Goal: Information Seeking & Learning: Learn about a topic

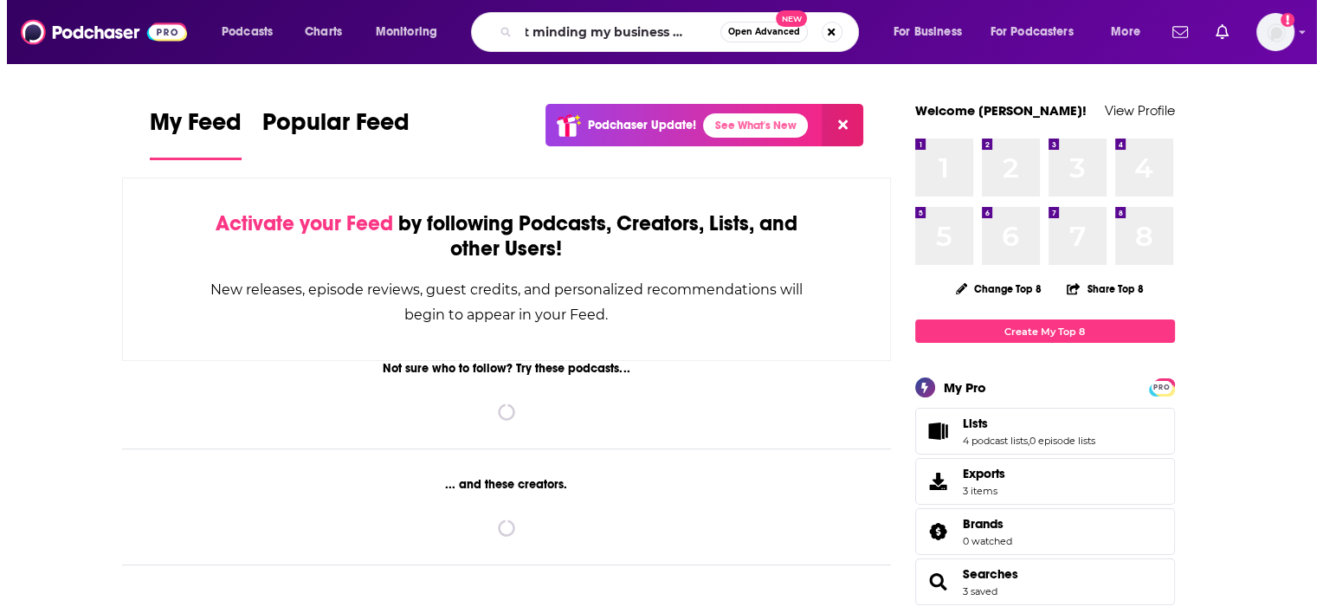
scroll to position [0, 31]
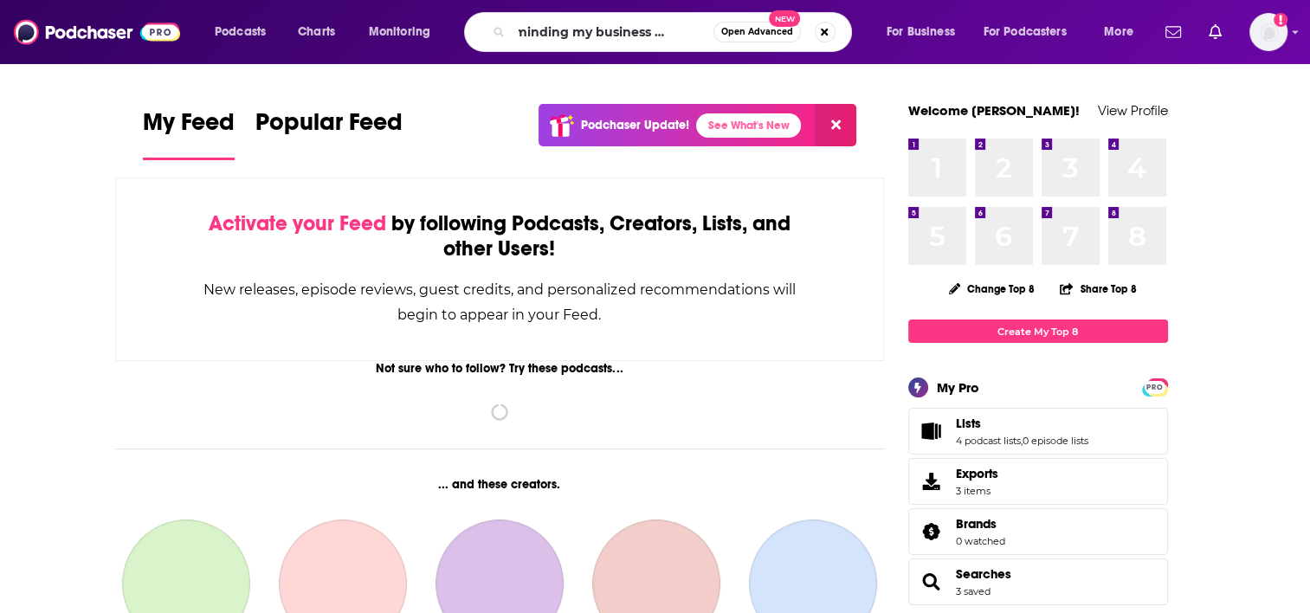
type input "just minding my business podcast"
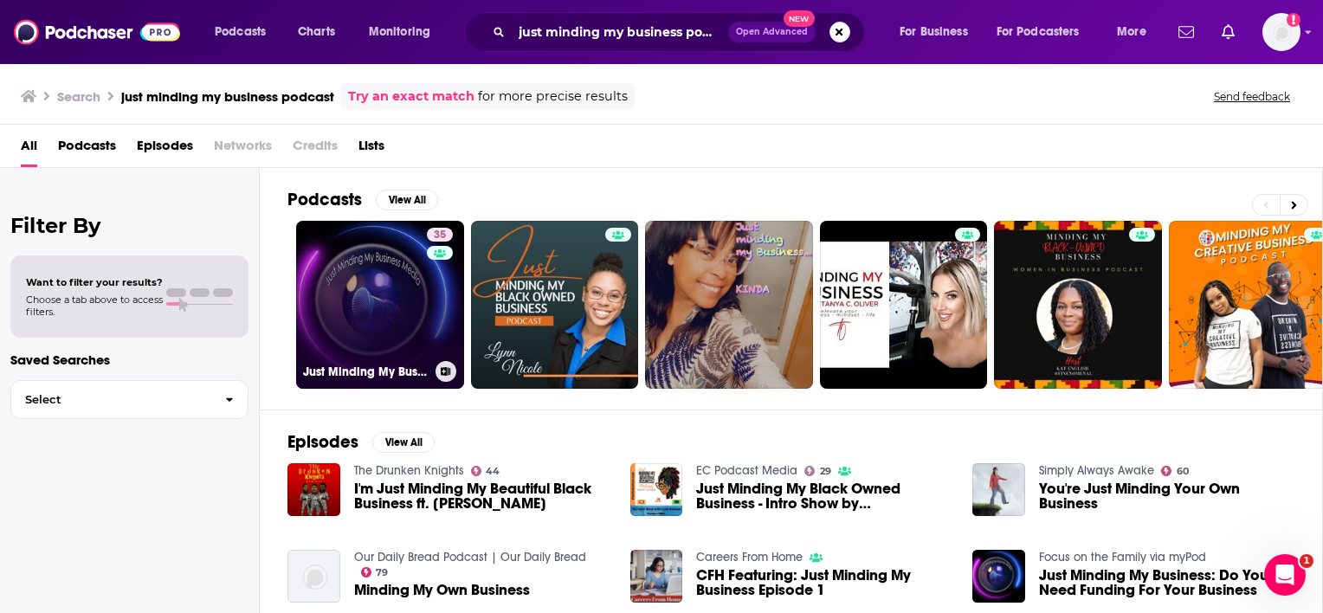
click at [377, 299] on link "35 Just Minding My Business" at bounding box center [380, 305] width 168 height 168
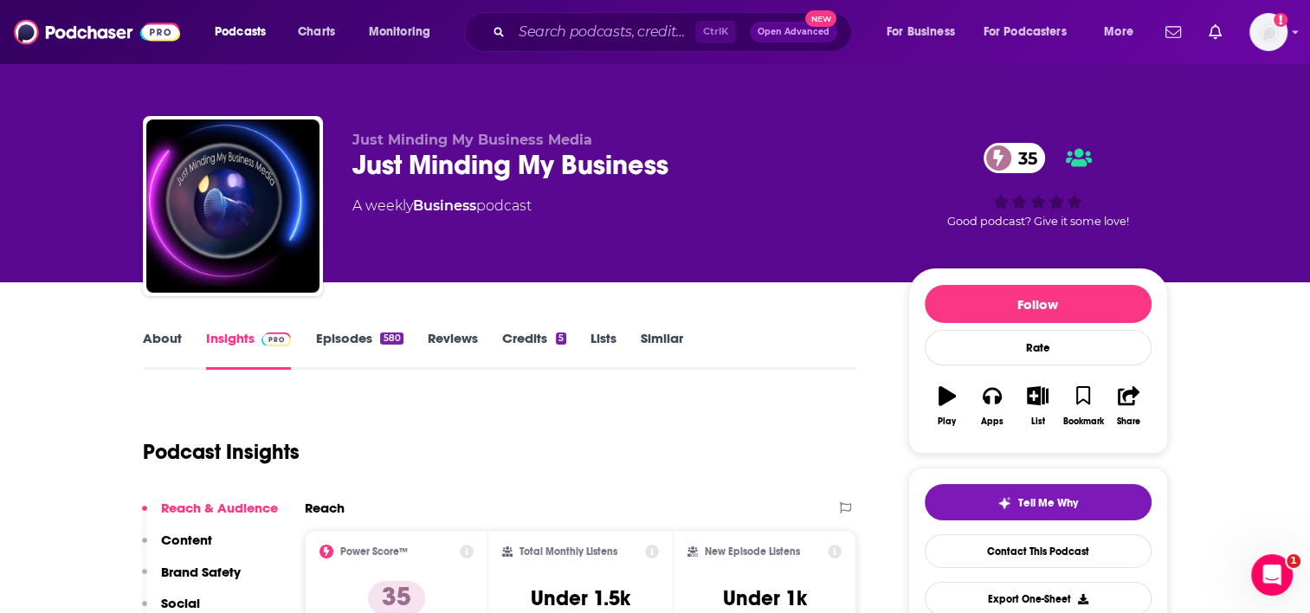
scroll to position [87, 0]
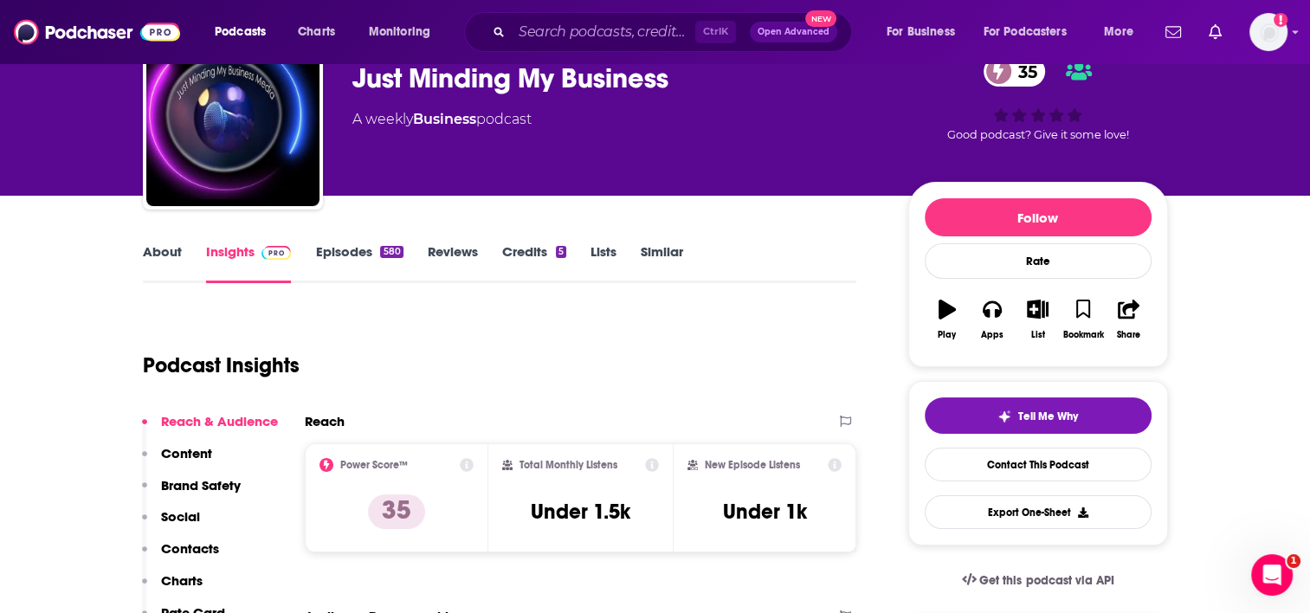
click at [152, 259] on link "About" at bounding box center [162, 263] width 39 height 40
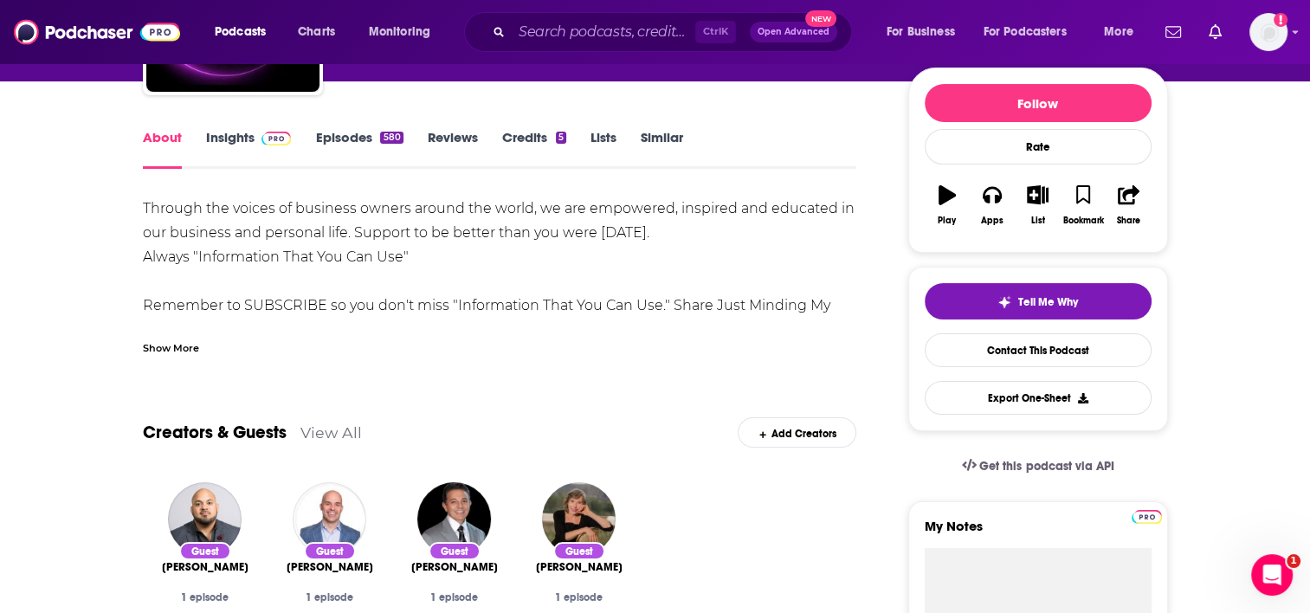
scroll to position [173, 0]
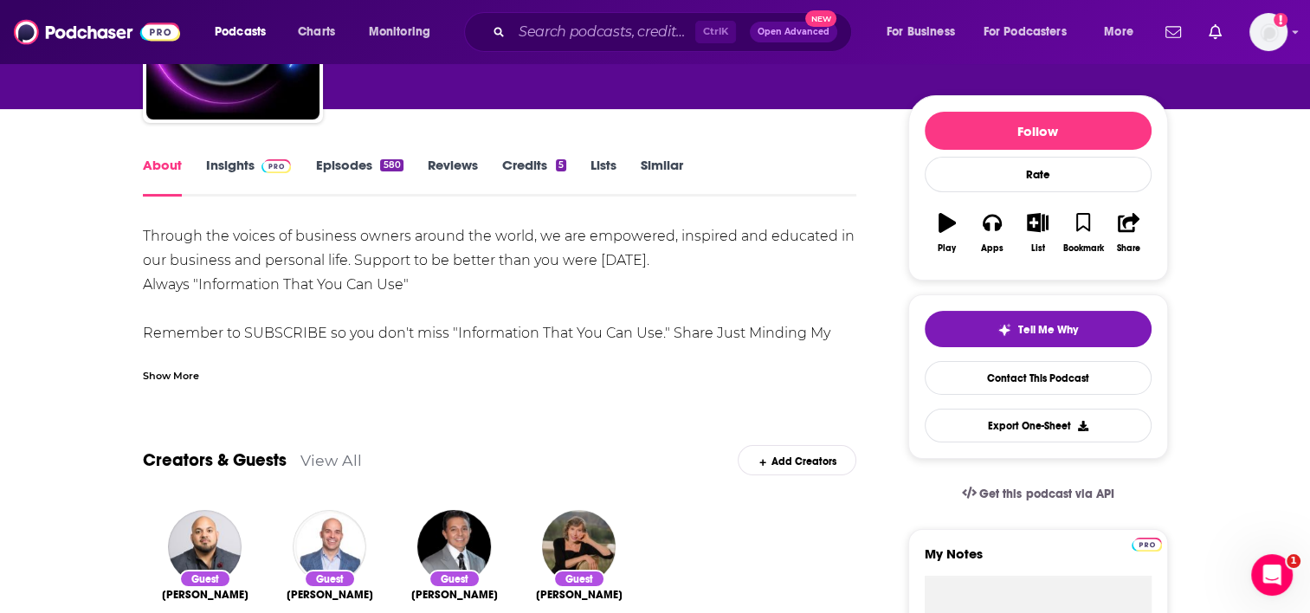
click at [259, 174] on link "Insights" at bounding box center [249, 177] width 86 height 40
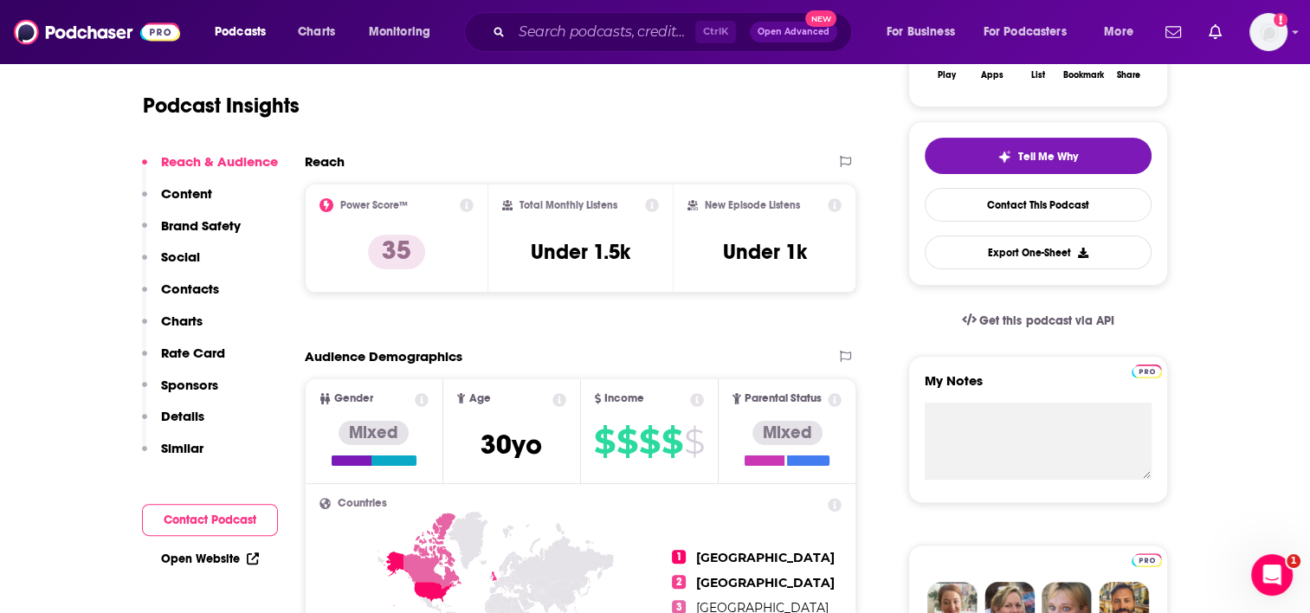
scroll to position [87, 0]
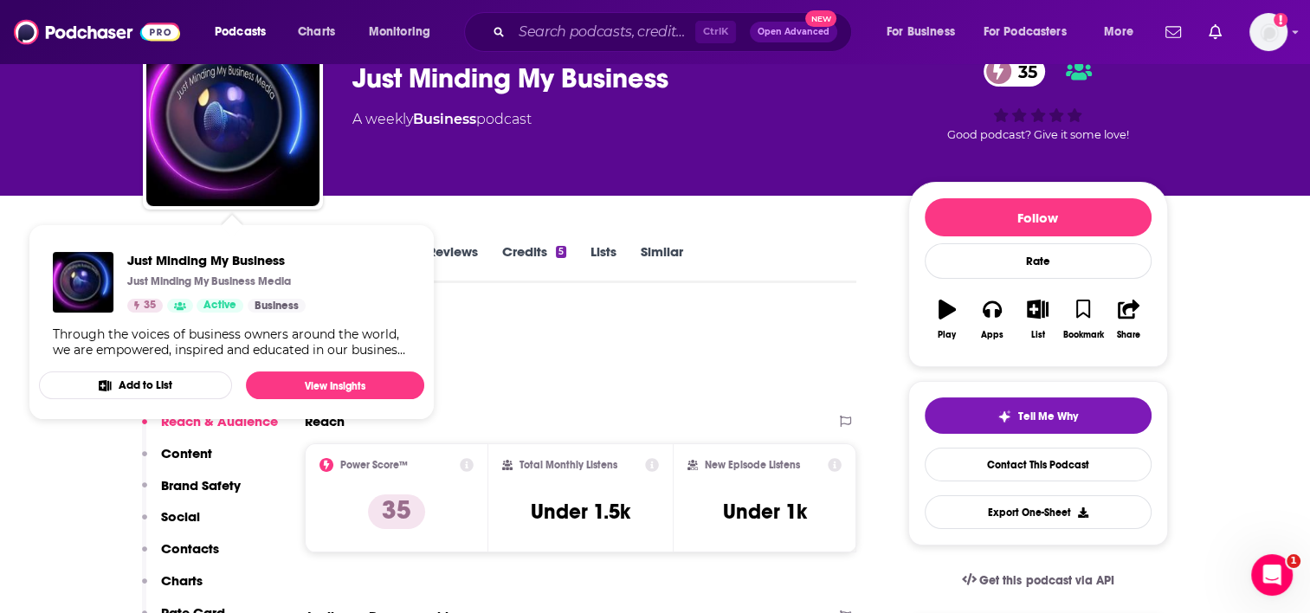
drag, startPoint x: 566, startPoint y: 349, endPoint x: 514, endPoint y: 336, distance: 53.5
click at [567, 349] on div "Podcast Insights" at bounding box center [493, 355] width 700 height 88
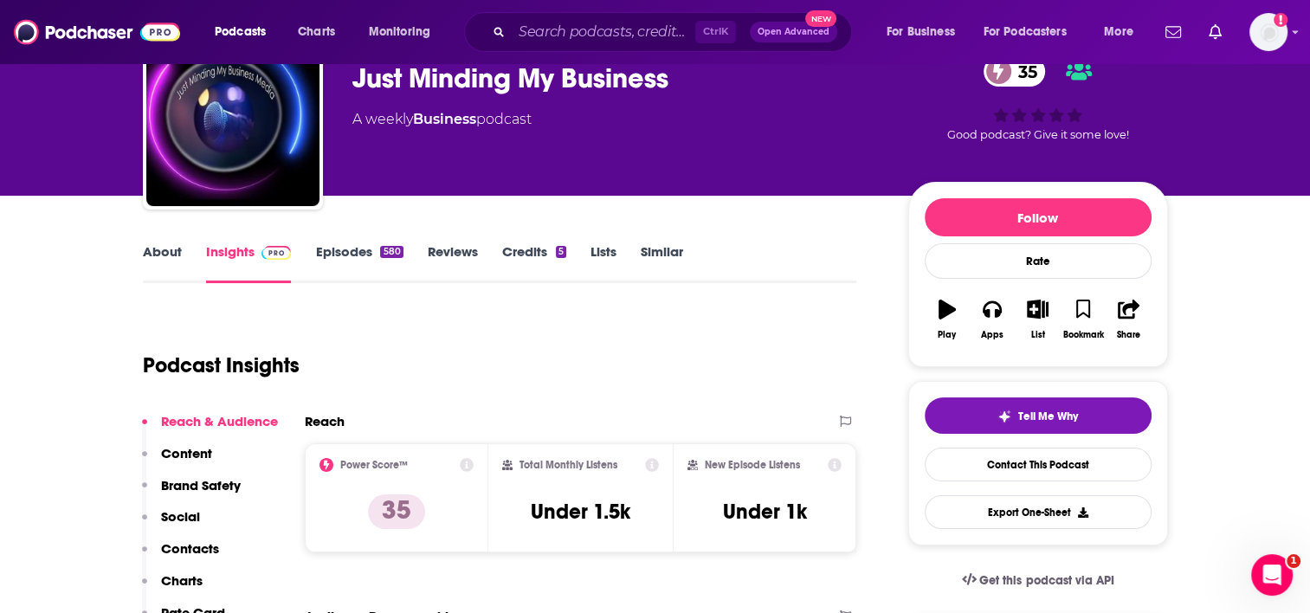
click at [174, 260] on link "About" at bounding box center [162, 263] width 39 height 40
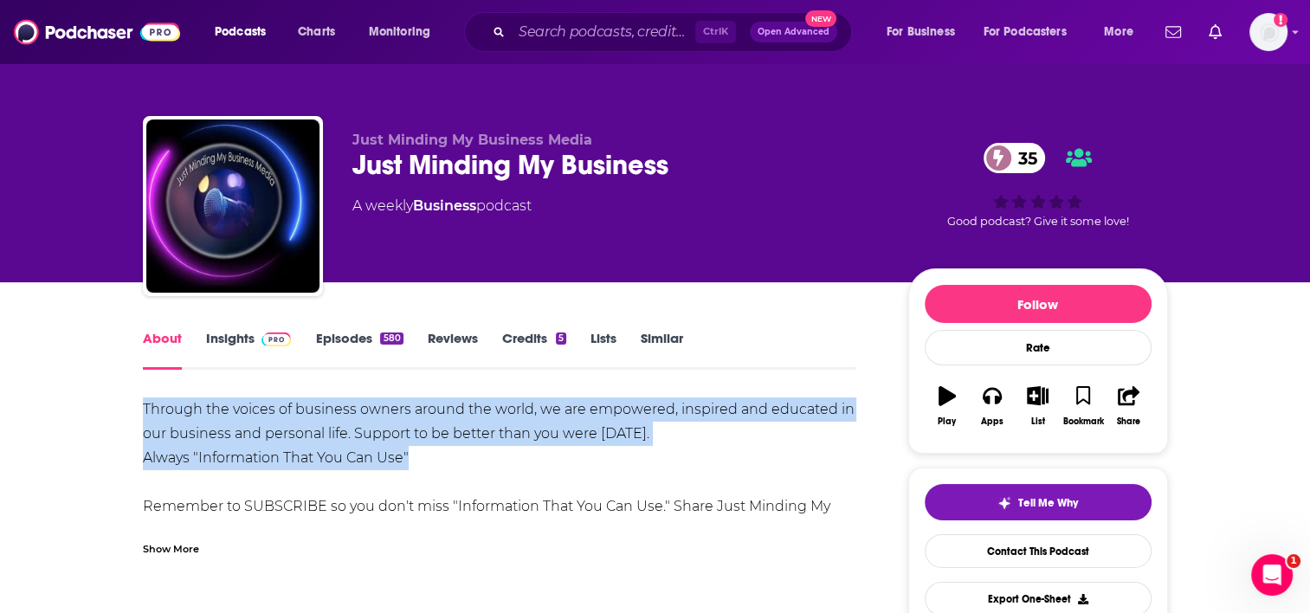
drag, startPoint x: 447, startPoint y: 450, endPoint x: 135, endPoint y: 409, distance: 314.4
copy div "Through the voices of business owners around the world, we are empowered, inspi…"
